Goal: Navigation & Orientation: Find specific page/section

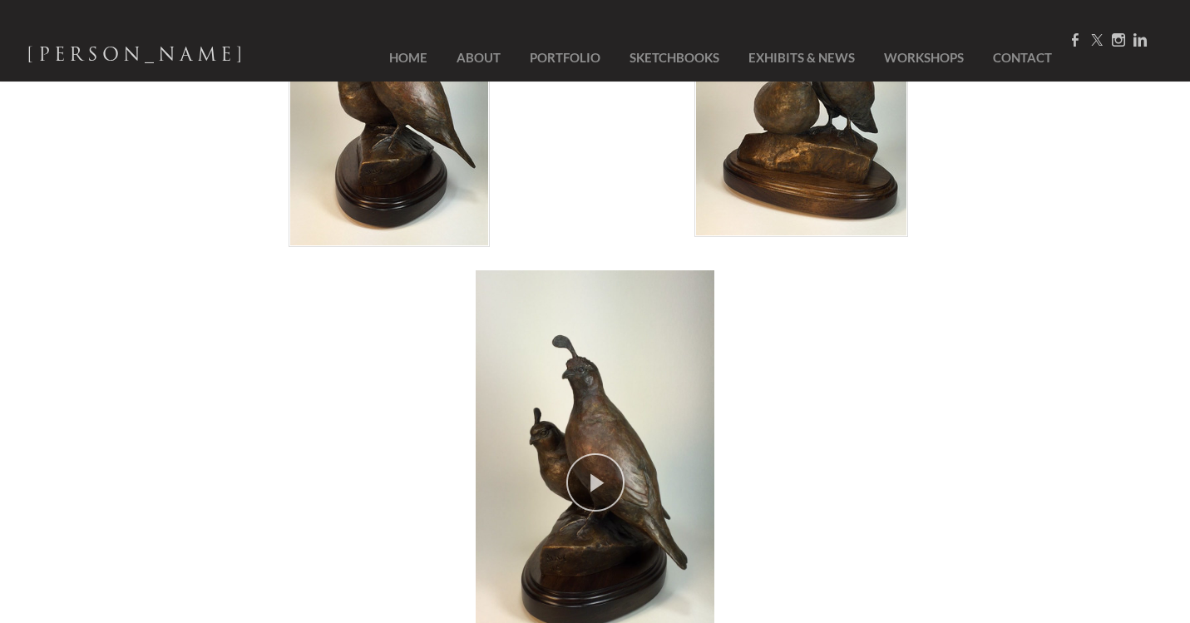
scroll to position [264, 0]
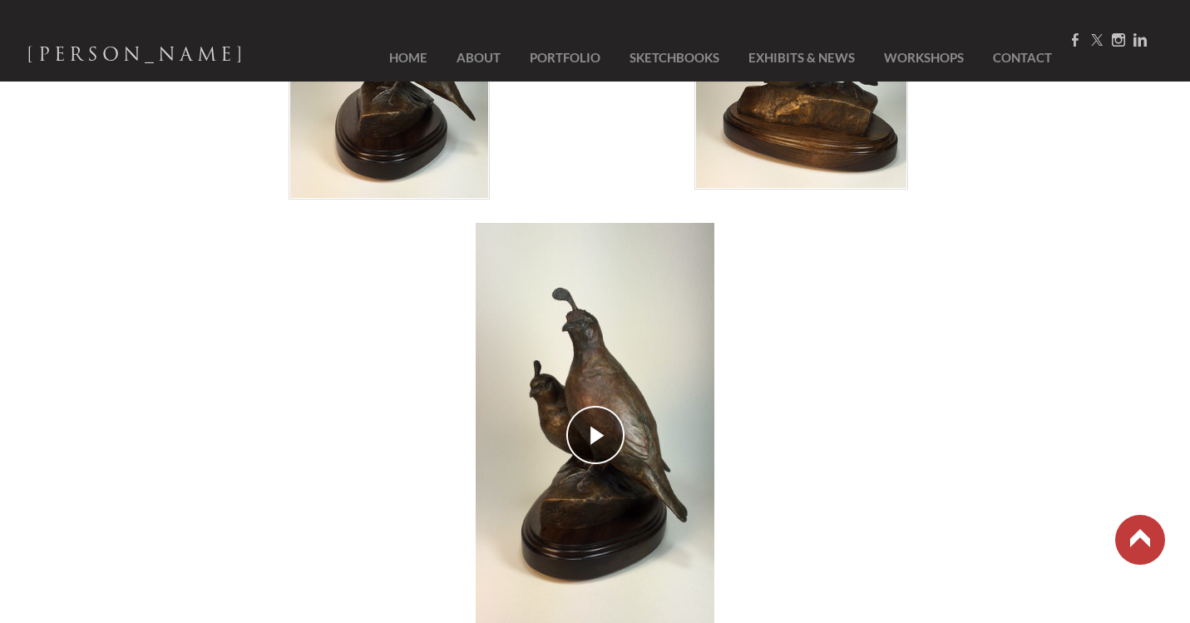
click at [602, 437] on div "play video" at bounding box center [594, 435] width 709 height 424
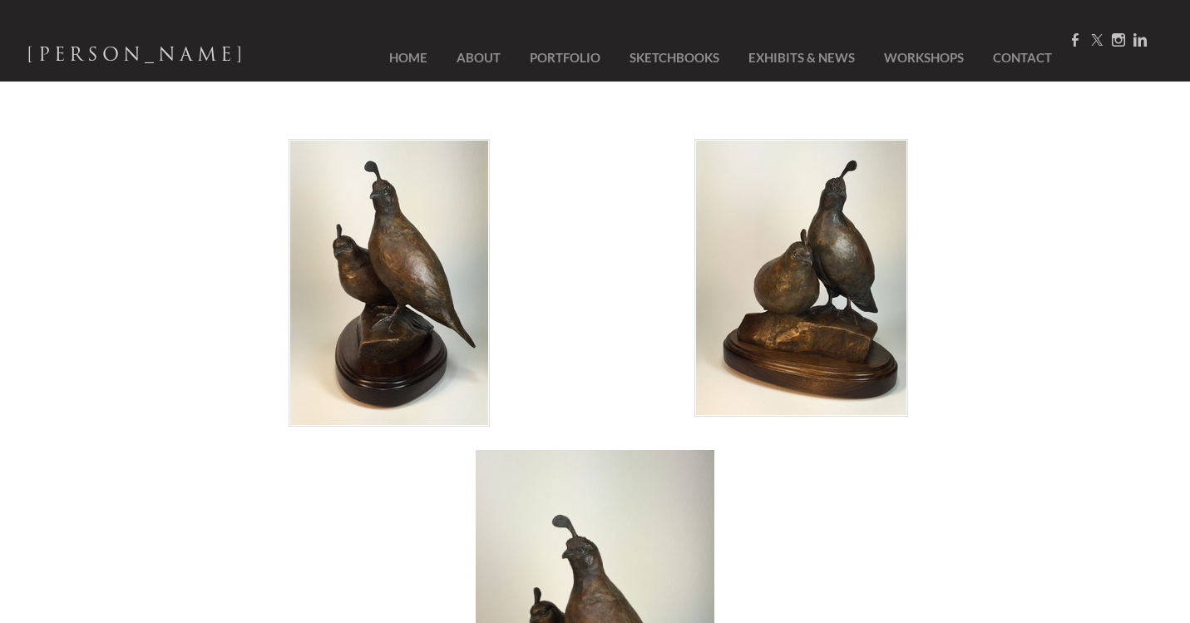
scroll to position [20, 0]
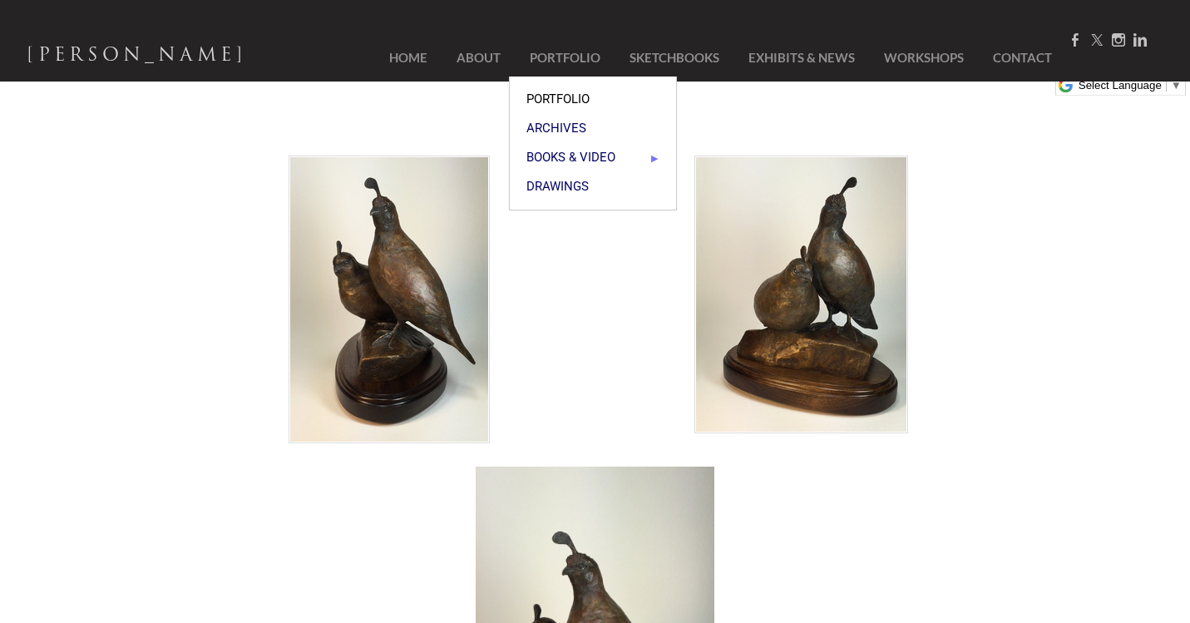
click at [579, 96] on span "Portfolio" at bounding box center [592, 99] width 133 height 12
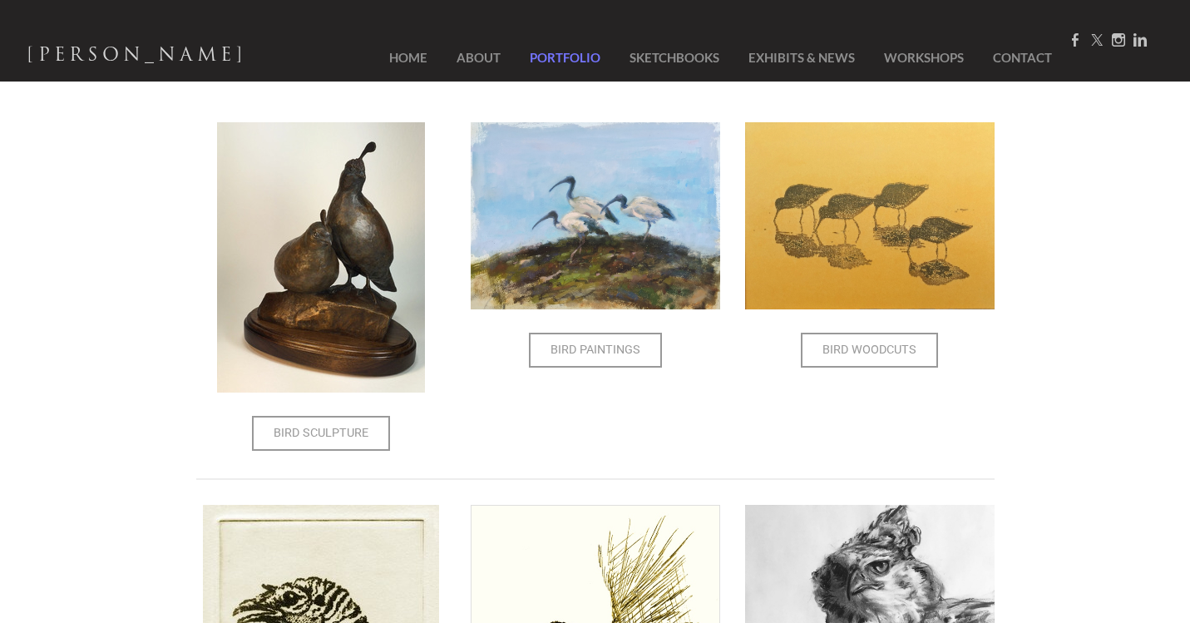
scroll to position [128, 0]
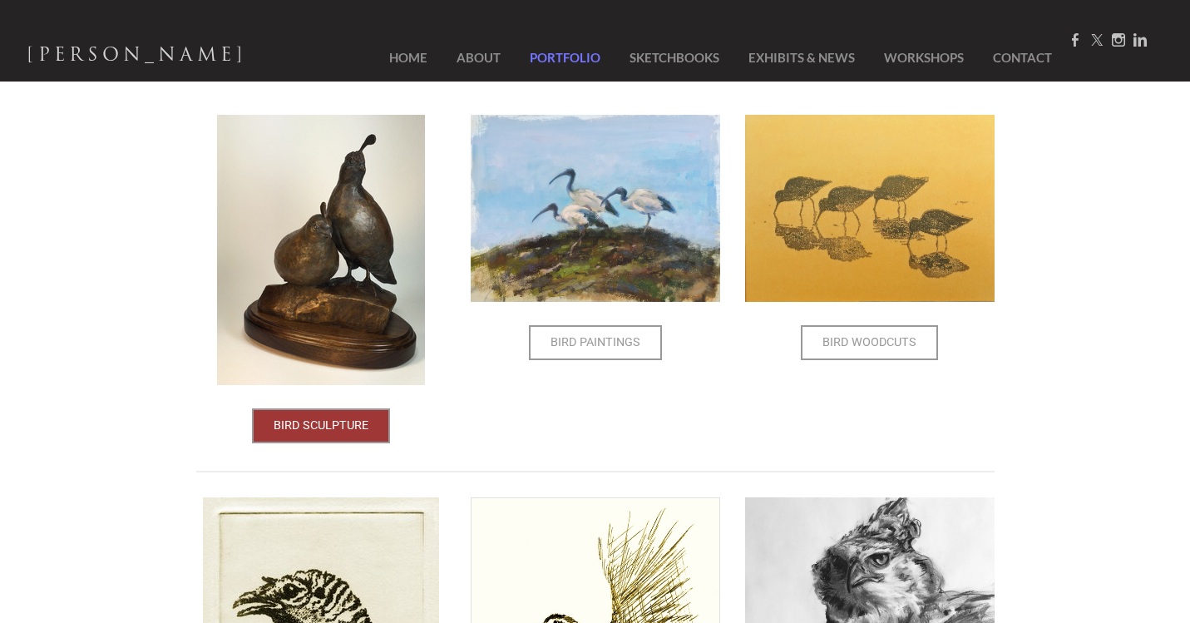
click at [332, 426] on span "Bird Sculpture" at bounding box center [321, 426] width 135 height 32
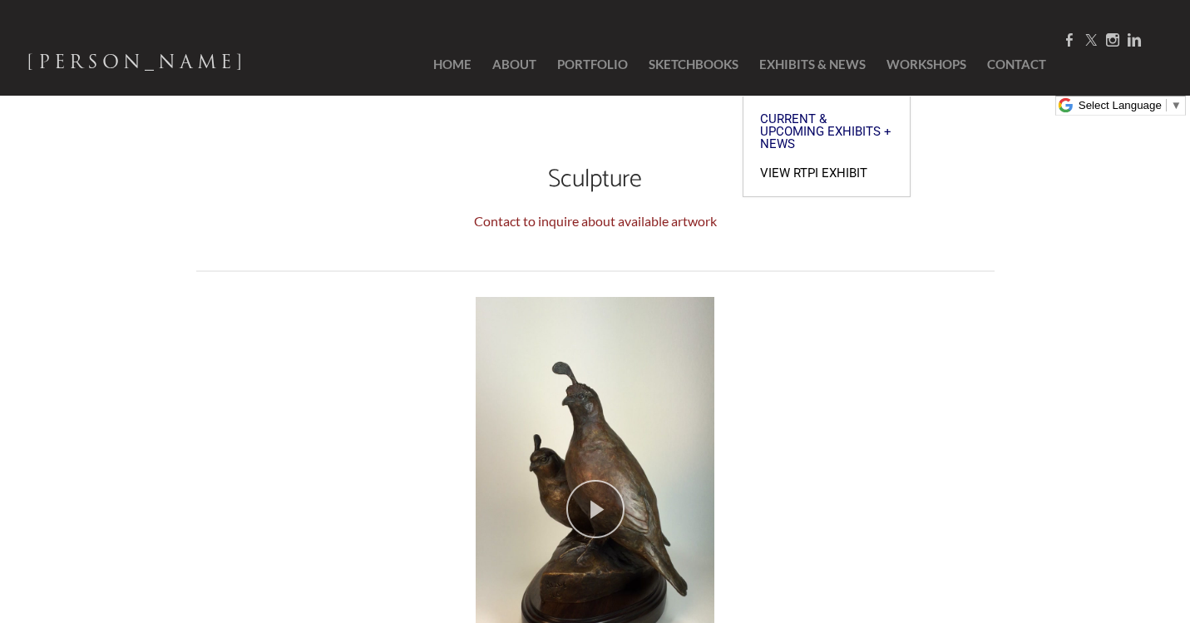
click at [797, 167] on span "View RTPI Exhibit" at bounding box center [826, 173] width 133 height 12
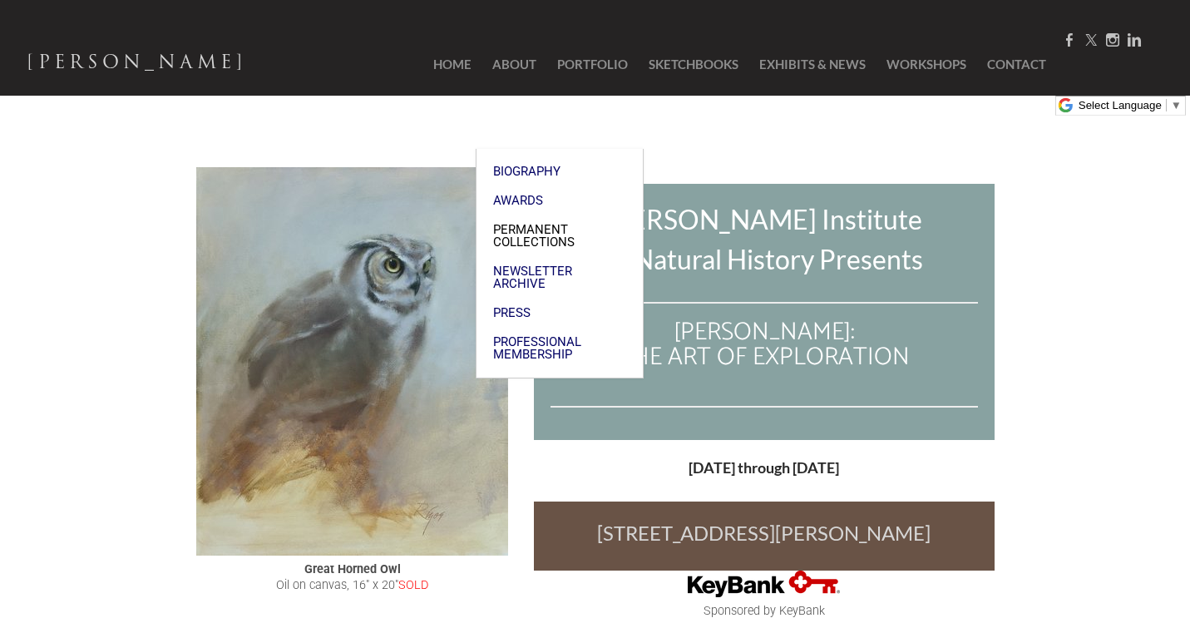
click at [548, 224] on span "Permanent Collections" at bounding box center [559, 236] width 133 height 25
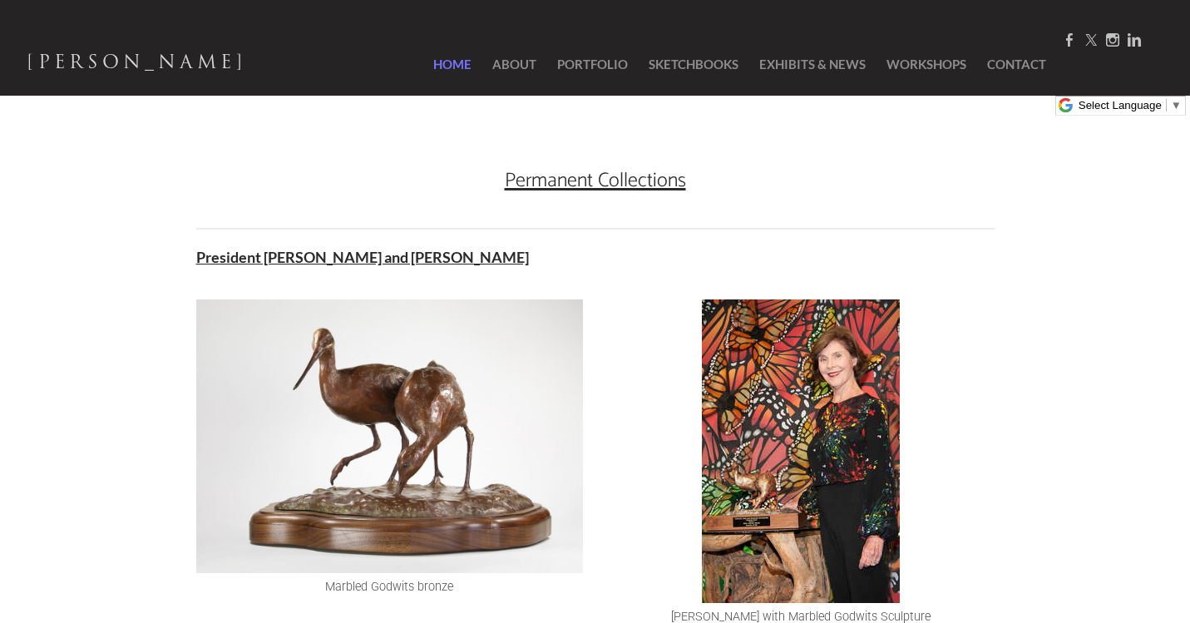
click at [439, 71] on link "Home" at bounding box center [443, 64] width 71 height 62
